Goal: Information Seeking & Learning: Learn about a topic

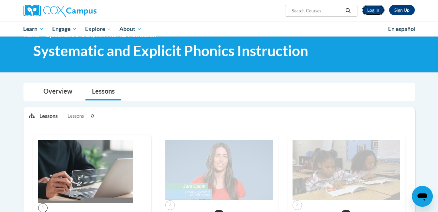
click at [377, 10] on link "Log In" at bounding box center [373, 10] width 23 height 10
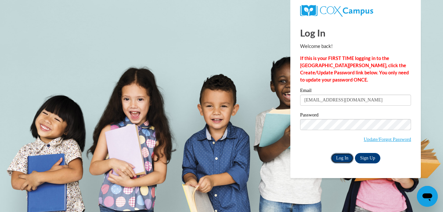
click at [340, 161] on input "Log In" at bounding box center [342, 158] width 23 height 10
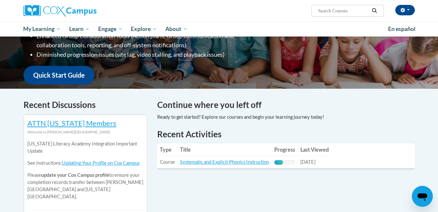
scroll to position [167, 0]
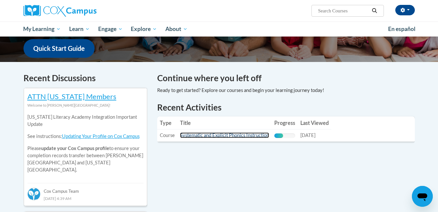
click at [226, 137] on link "Systematic and Explicit Phonics Instruction" at bounding box center [224, 135] width 89 height 6
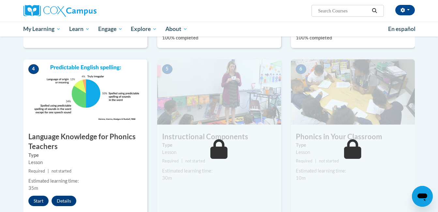
scroll to position [291, 0]
